Goal: Information Seeking & Learning: Learn about a topic

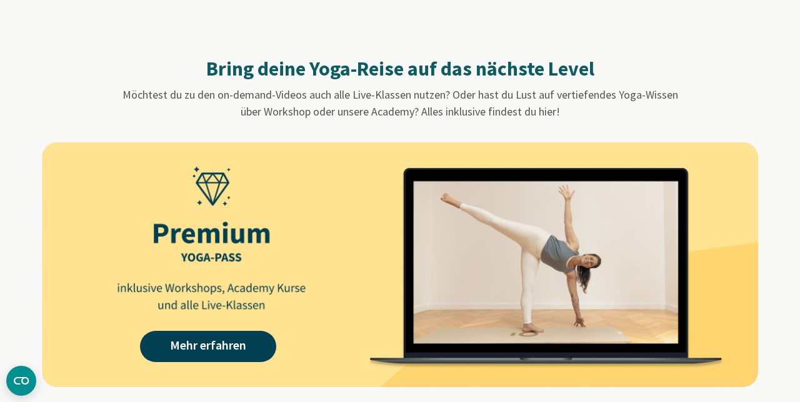
scroll to position [1110, 0]
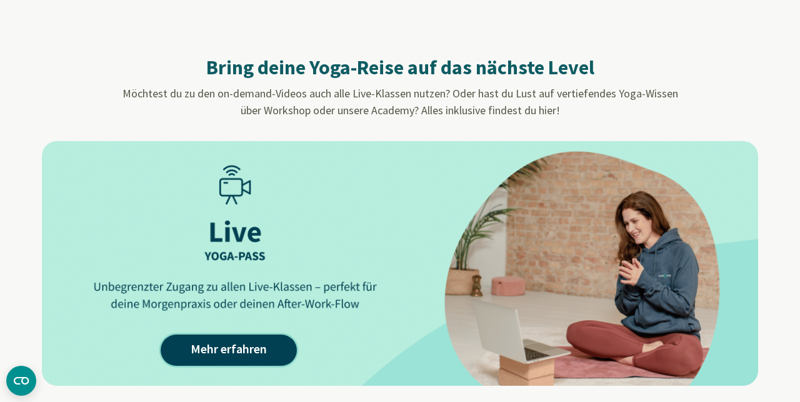
click at [206, 354] on link "Mehr erfahren" at bounding box center [229, 350] width 136 height 31
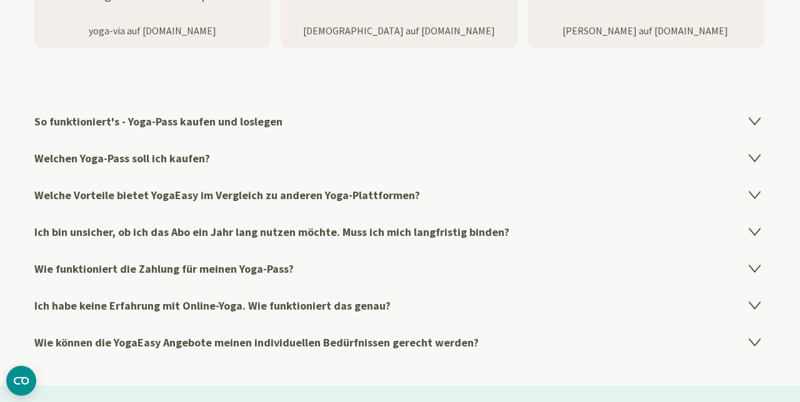
scroll to position [2143, 0]
click at [759, 126] on h4 "So funktioniert's - Yoga-Pass kaufen und loslegen" at bounding box center [399, 120] width 731 height 37
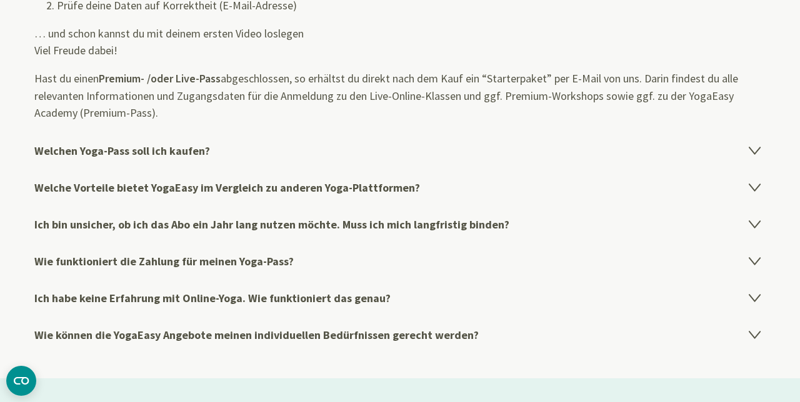
scroll to position [2335, 0]
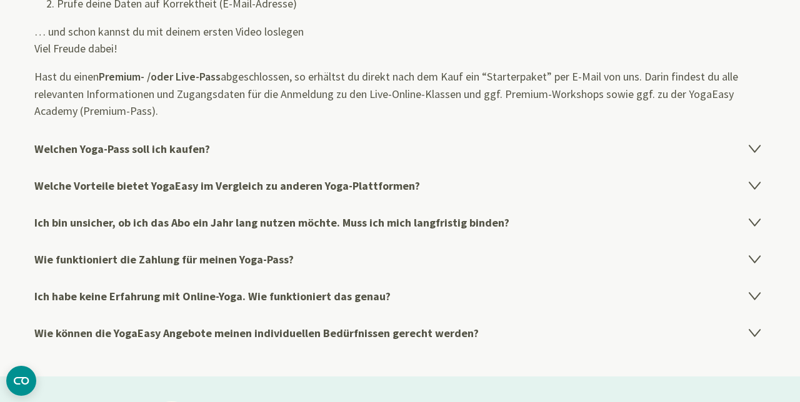
click at [762, 149] on icon at bounding box center [754, 148] width 15 height 15
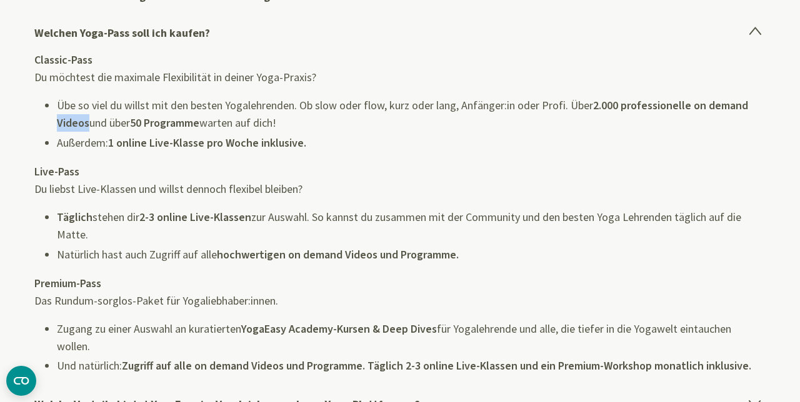
scroll to position [2269, 0]
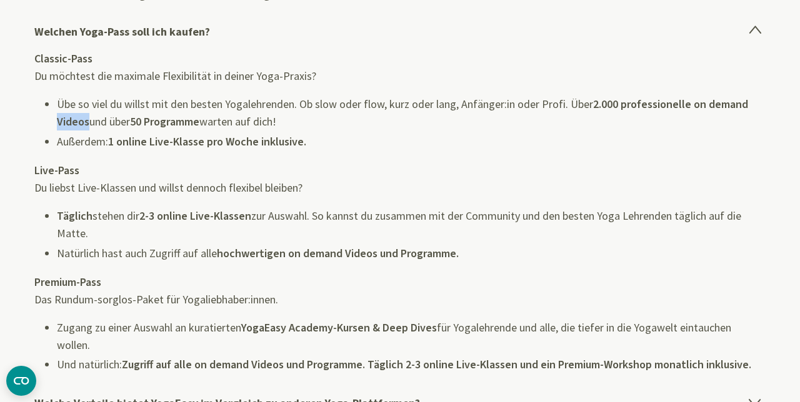
click at [393, 164] on div "Classic-Pass Du möchtest die maximale Flexibilität in deiner Yoga-Praxis? Übe s…" at bounding box center [399, 212] width 731 height 324
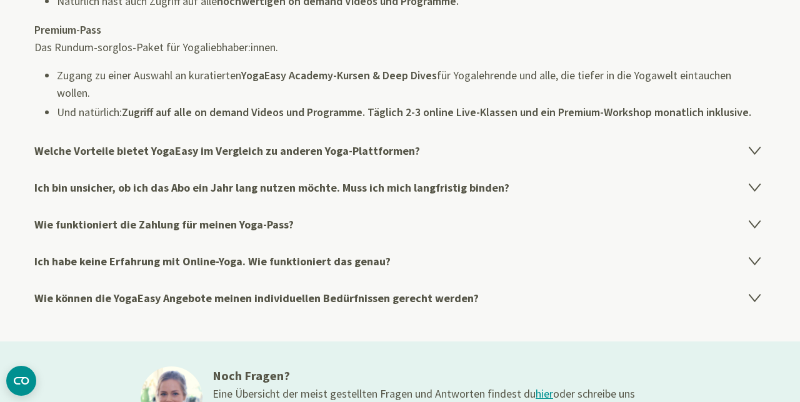
scroll to position [2523, 0]
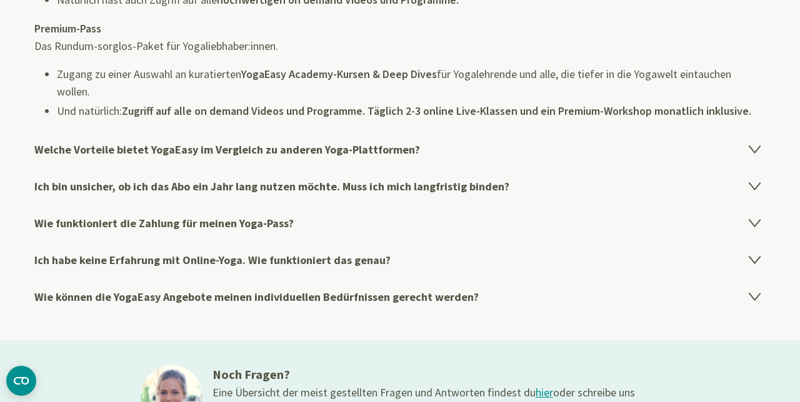
click at [764, 149] on h4 "Welche Vorteile bietet YogaEasy im Vergleich zu anderen Yoga-Plattformen?" at bounding box center [399, 149] width 731 height 37
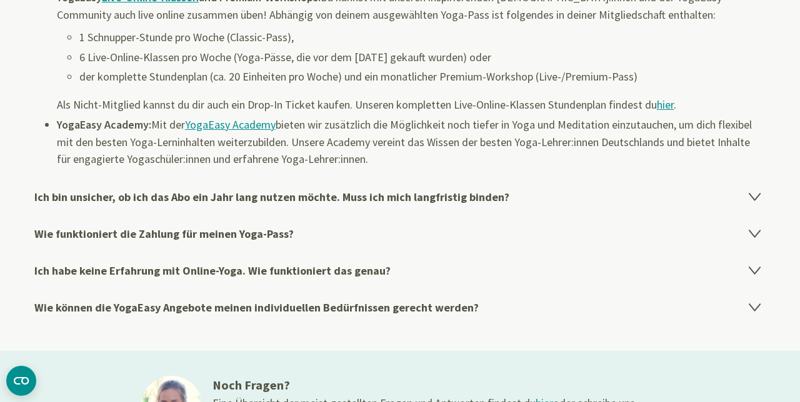
scroll to position [2488, 0]
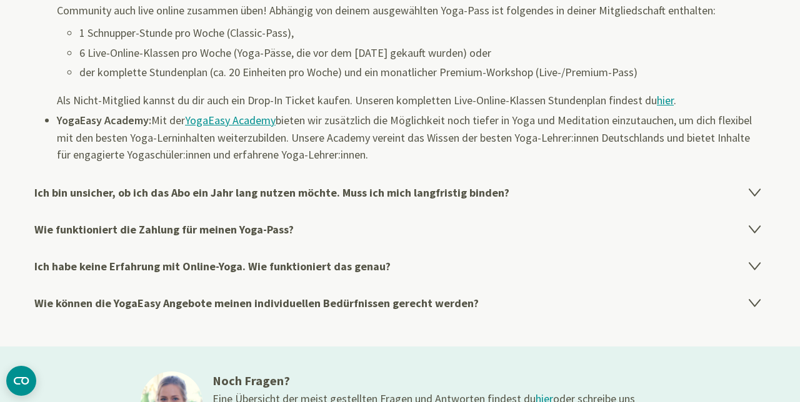
click at [760, 196] on icon at bounding box center [754, 191] width 15 height 15
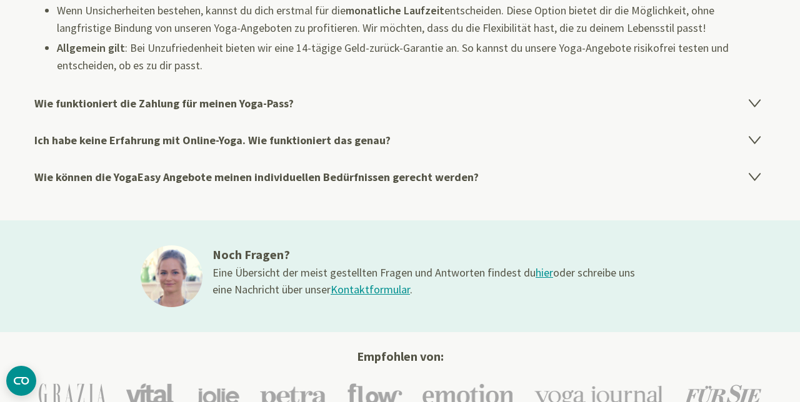
scroll to position [2465, 0]
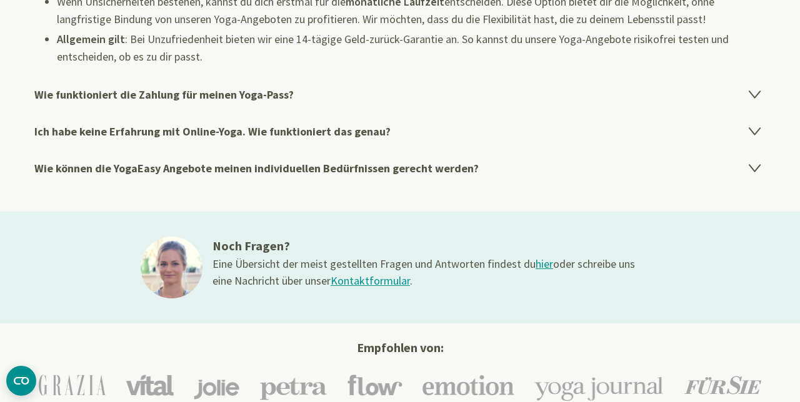
click at [755, 103] on h4 "Wie funktioniert die Zahlung für meinen Yoga-Pass?" at bounding box center [399, 94] width 731 height 37
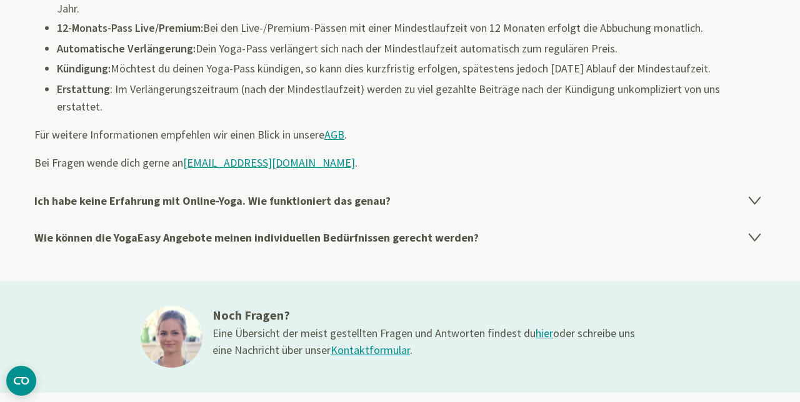
scroll to position [2518, 0]
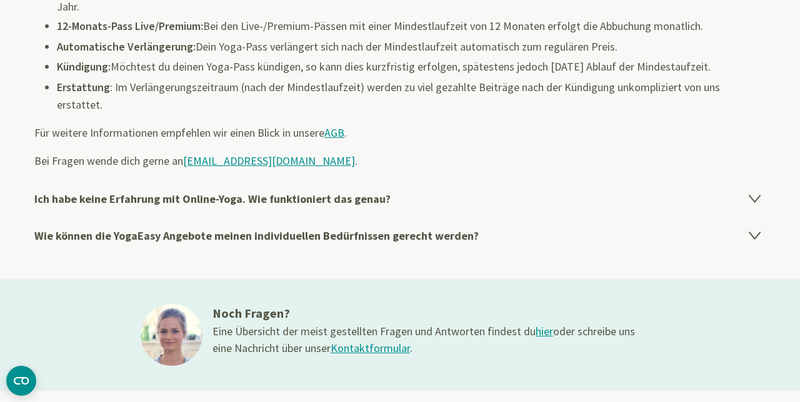
click at [760, 191] on icon at bounding box center [754, 198] width 15 height 15
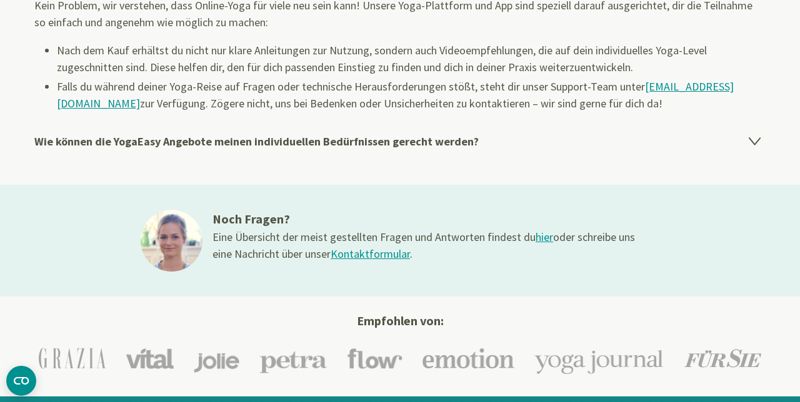
scroll to position [2471, 0]
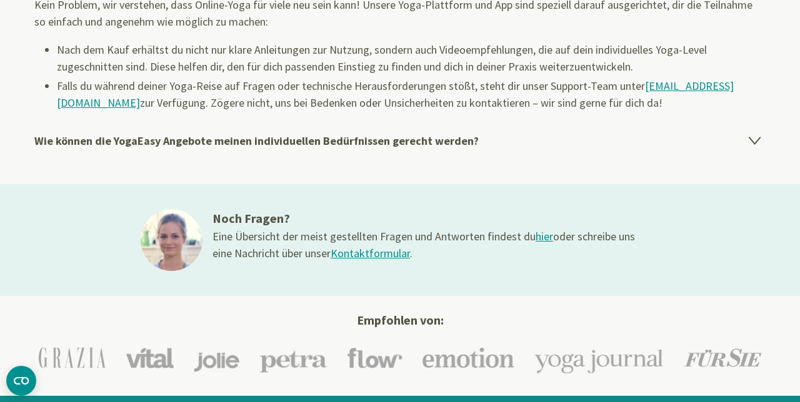
click at [762, 144] on icon at bounding box center [754, 139] width 15 height 15
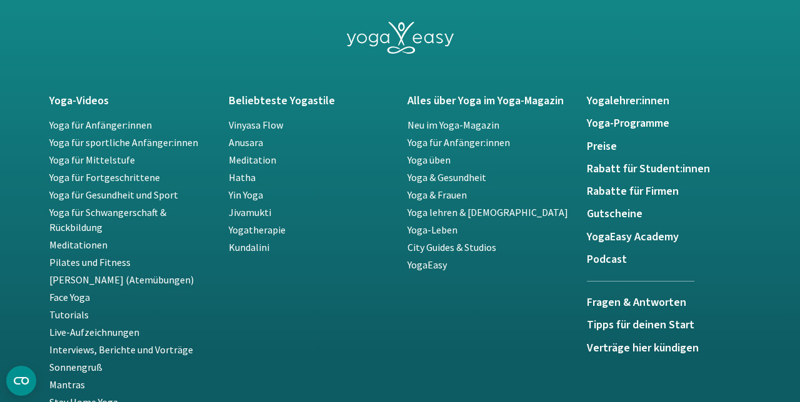
scroll to position [2921, 0]
click at [642, 235] on h5 "YogaEasy Academy" at bounding box center [669, 237] width 164 height 12
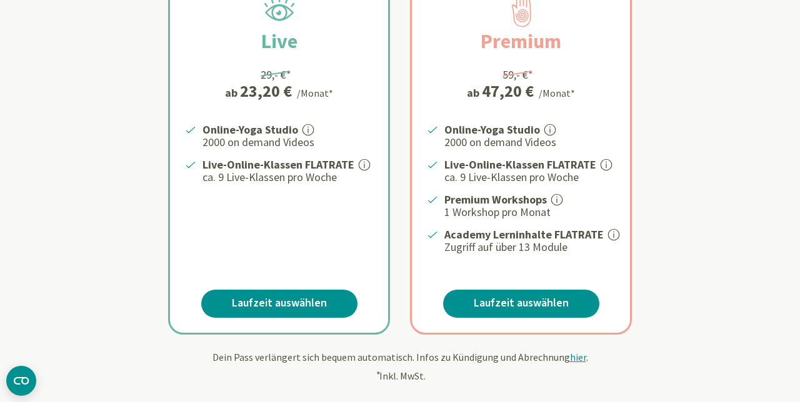
scroll to position [300, 0]
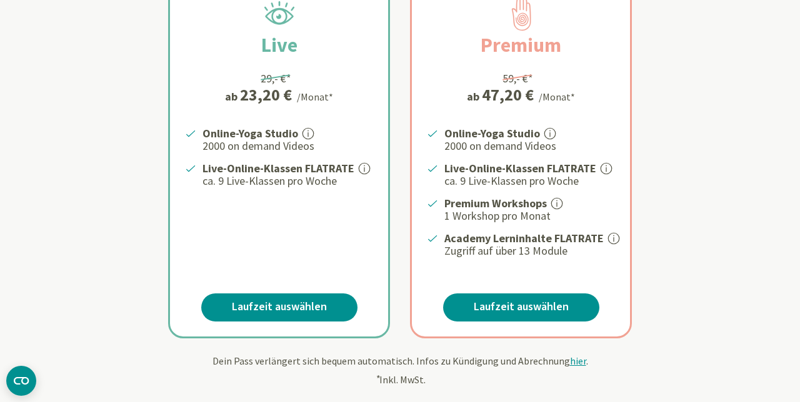
click at [613, 236] on icon at bounding box center [613, 238] width 11 height 11
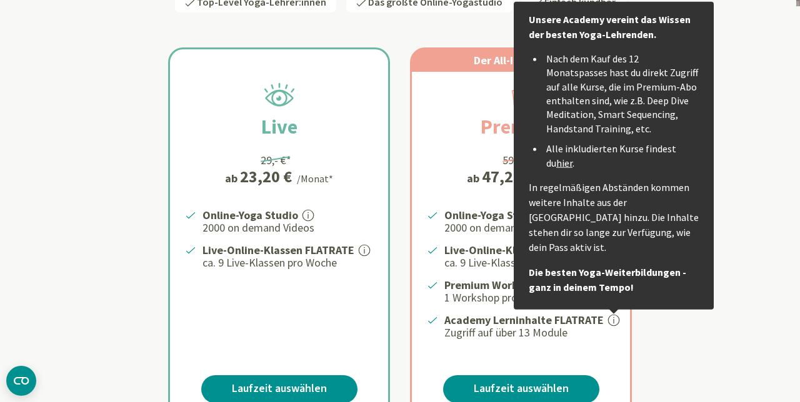
scroll to position [219, 0]
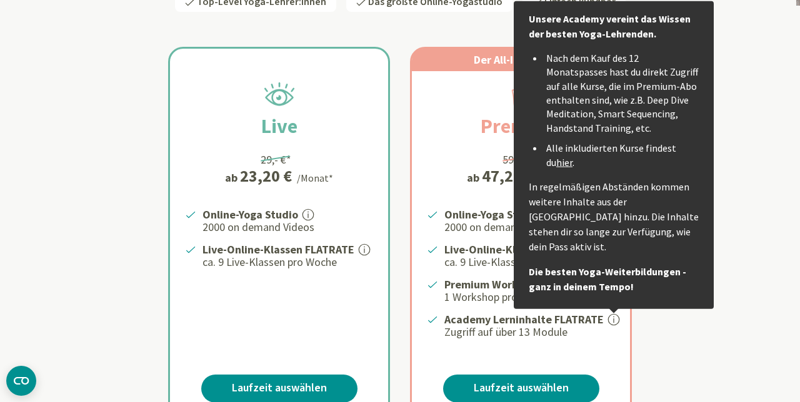
click at [556, 166] on link "hier" at bounding box center [564, 162] width 16 height 12
